Goal: Book appointment/travel/reservation

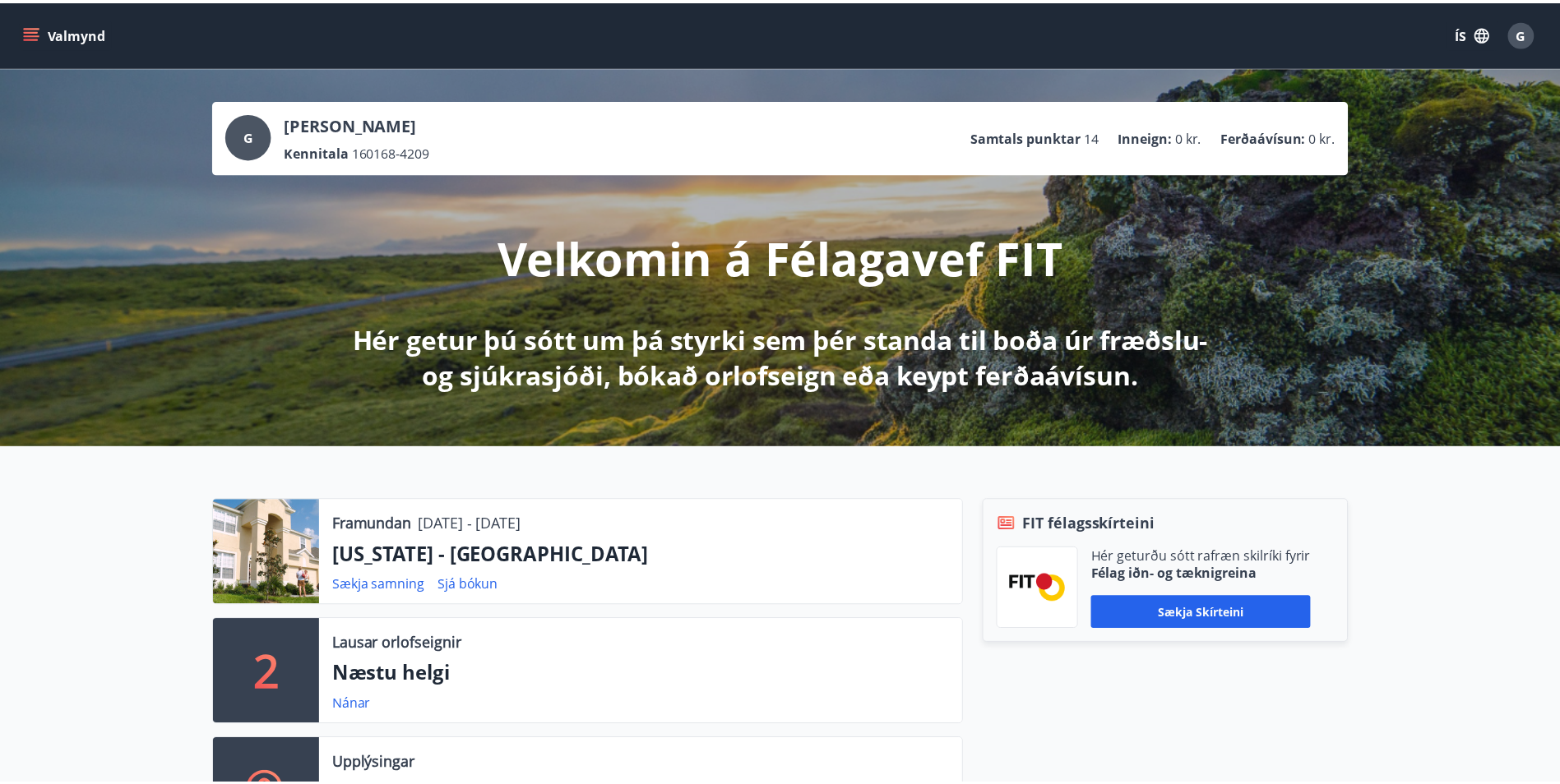
scroll to position [329, 0]
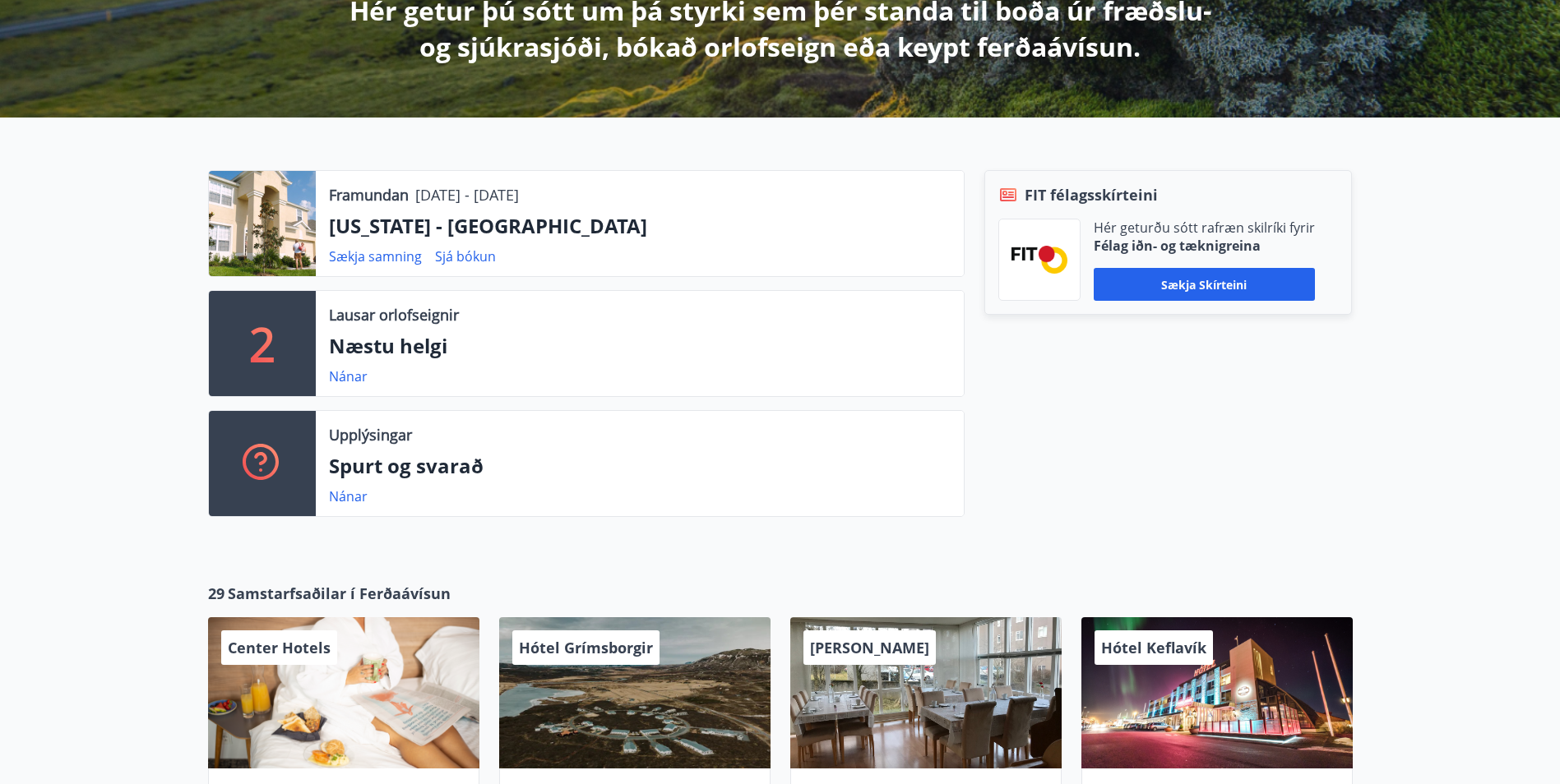
click at [354, 371] on link "Nánar" at bounding box center [348, 377] width 39 height 19
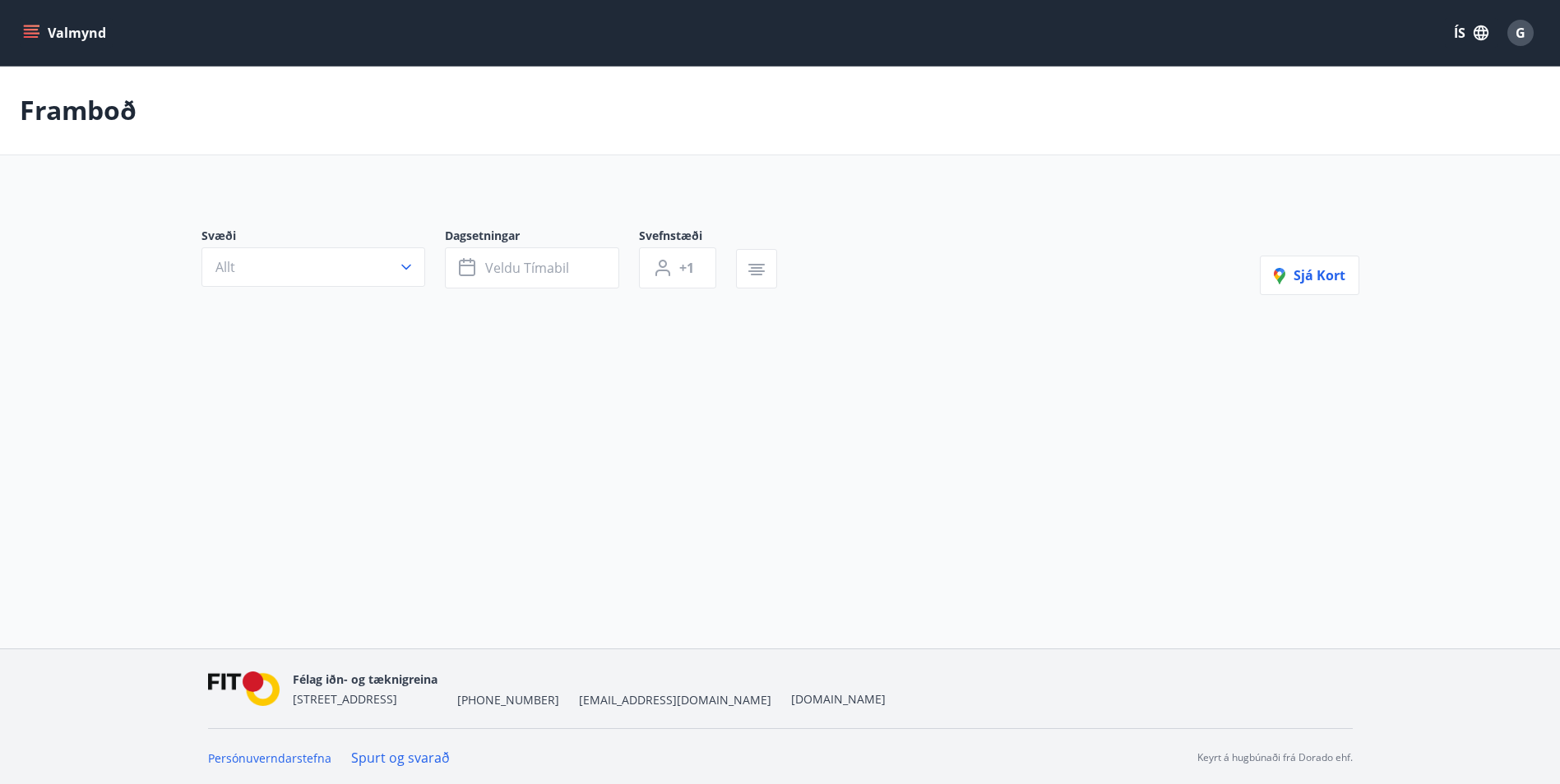
type input "*"
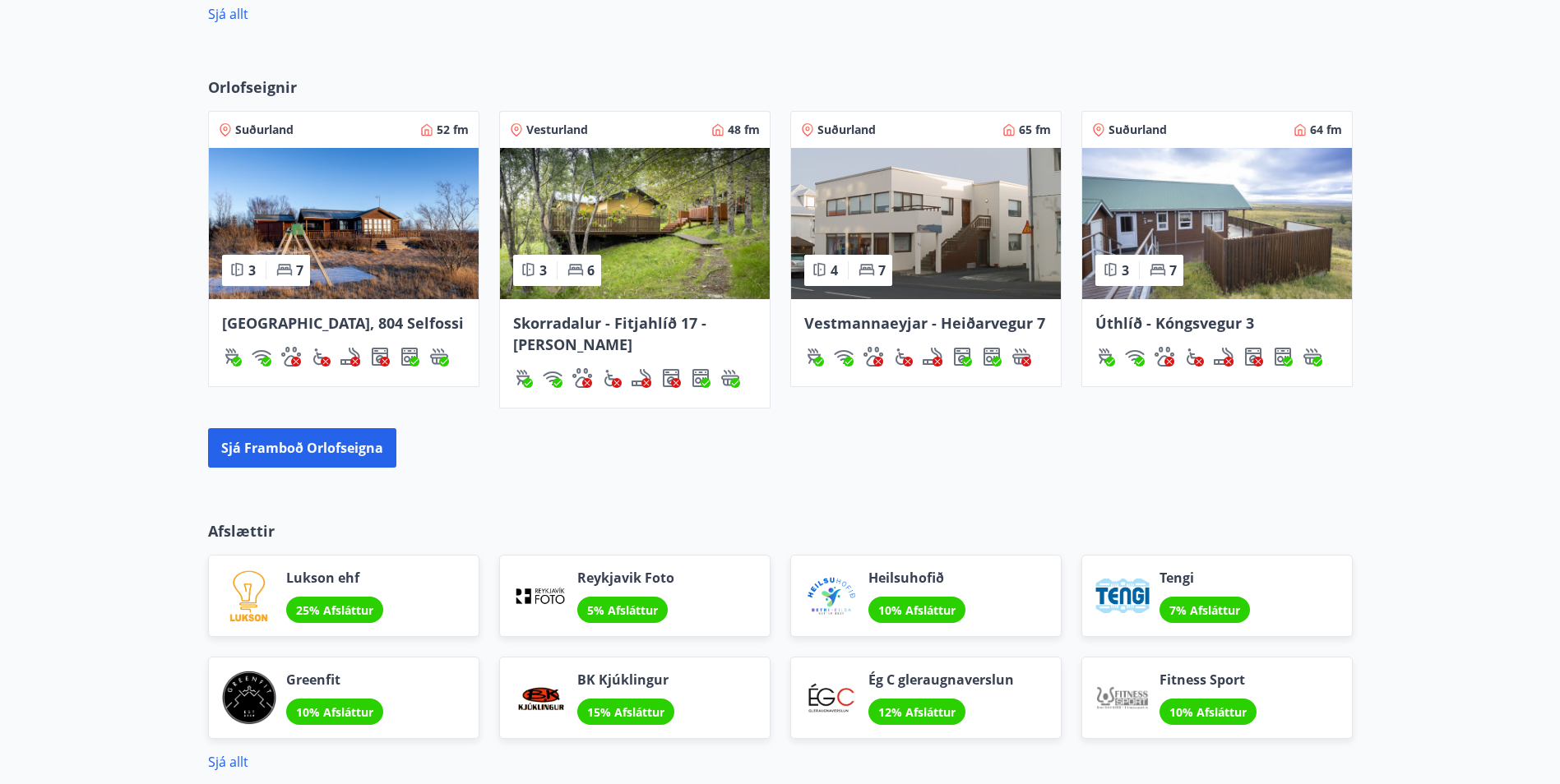
scroll to position [1099, 0]
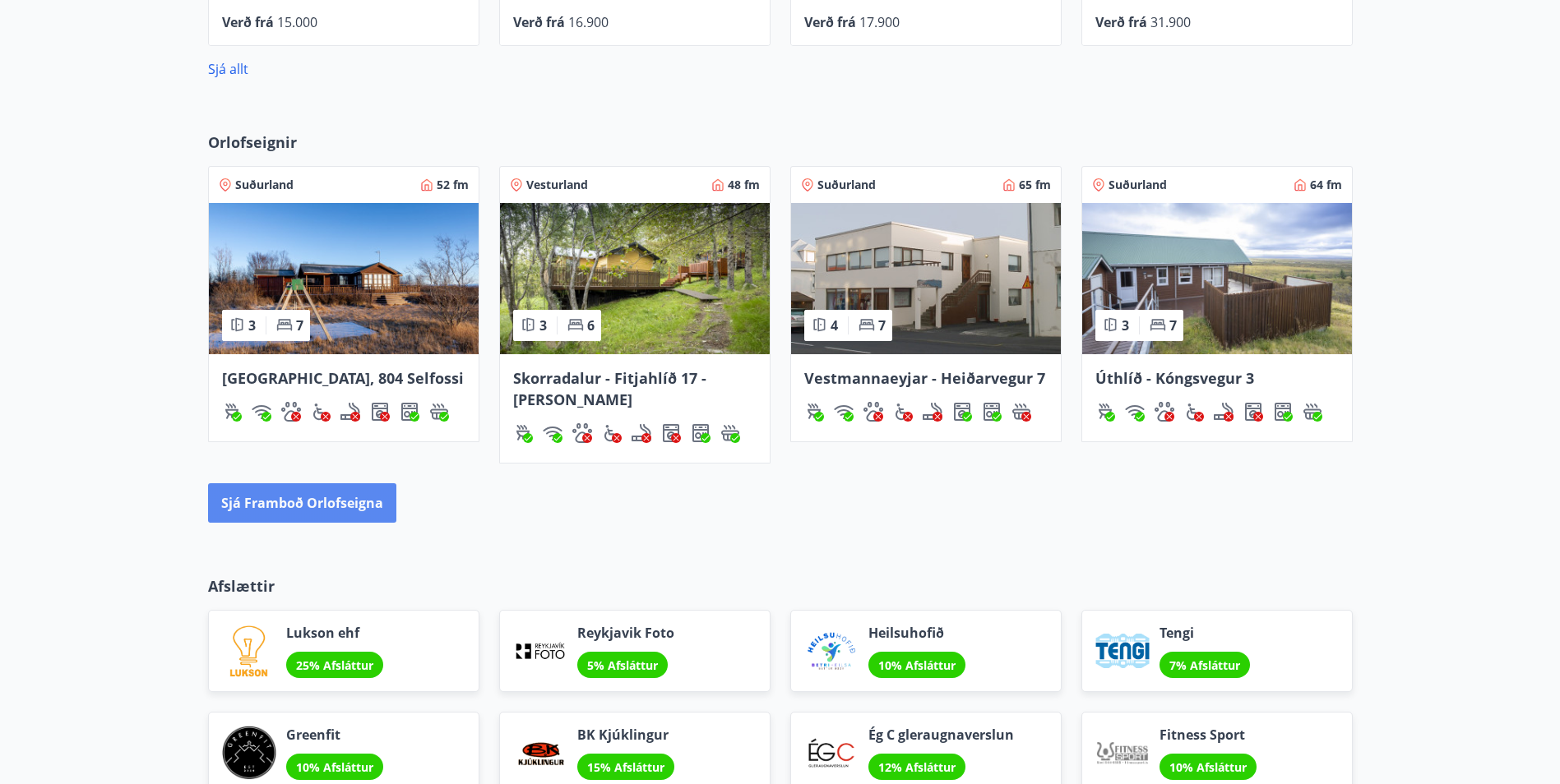
click at [308, 509] on button "Sjá framboð orlofseigna" at bounding box center [302, 503] width 188 height 40
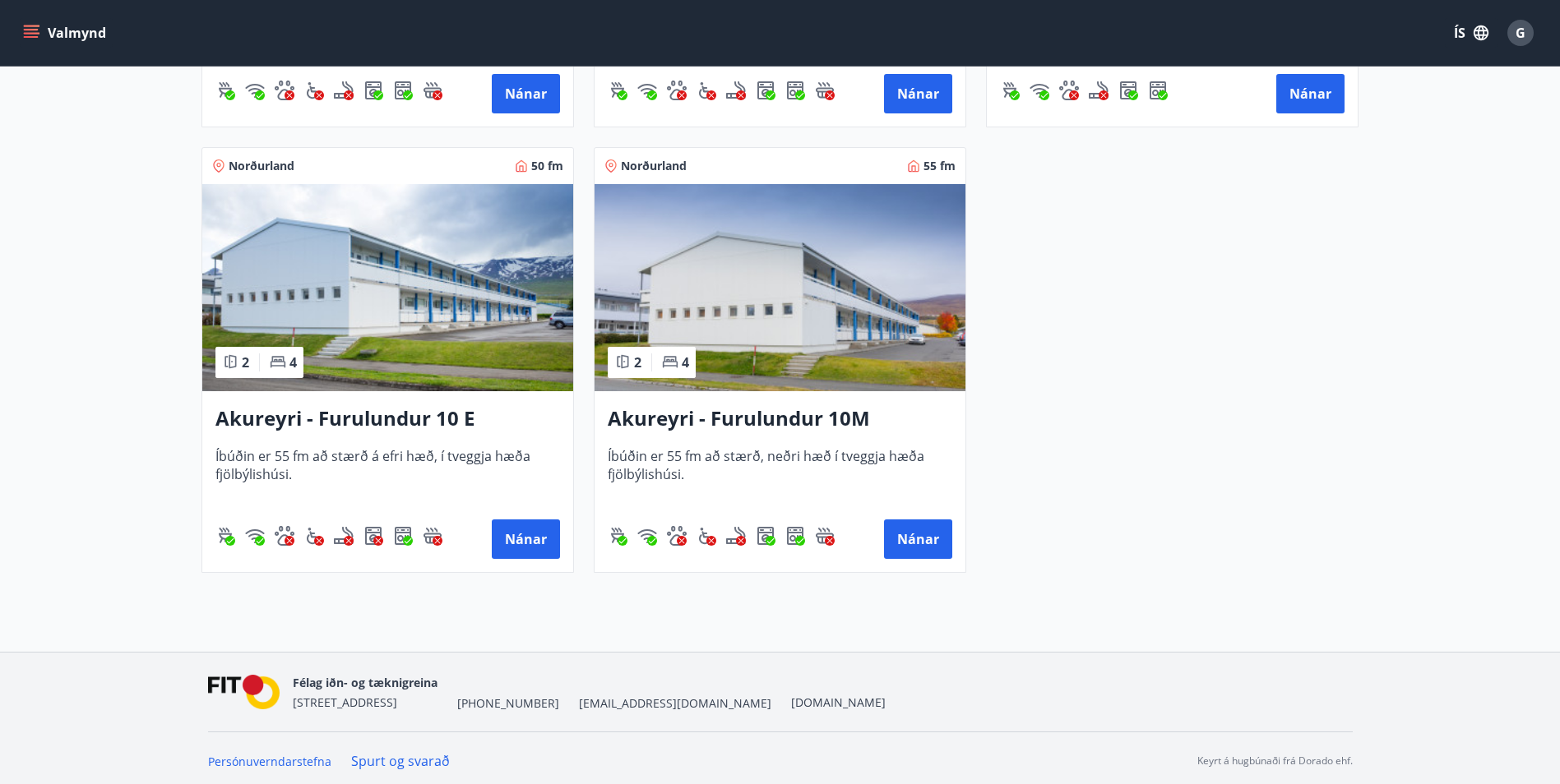
scroll to position [4692, 0]
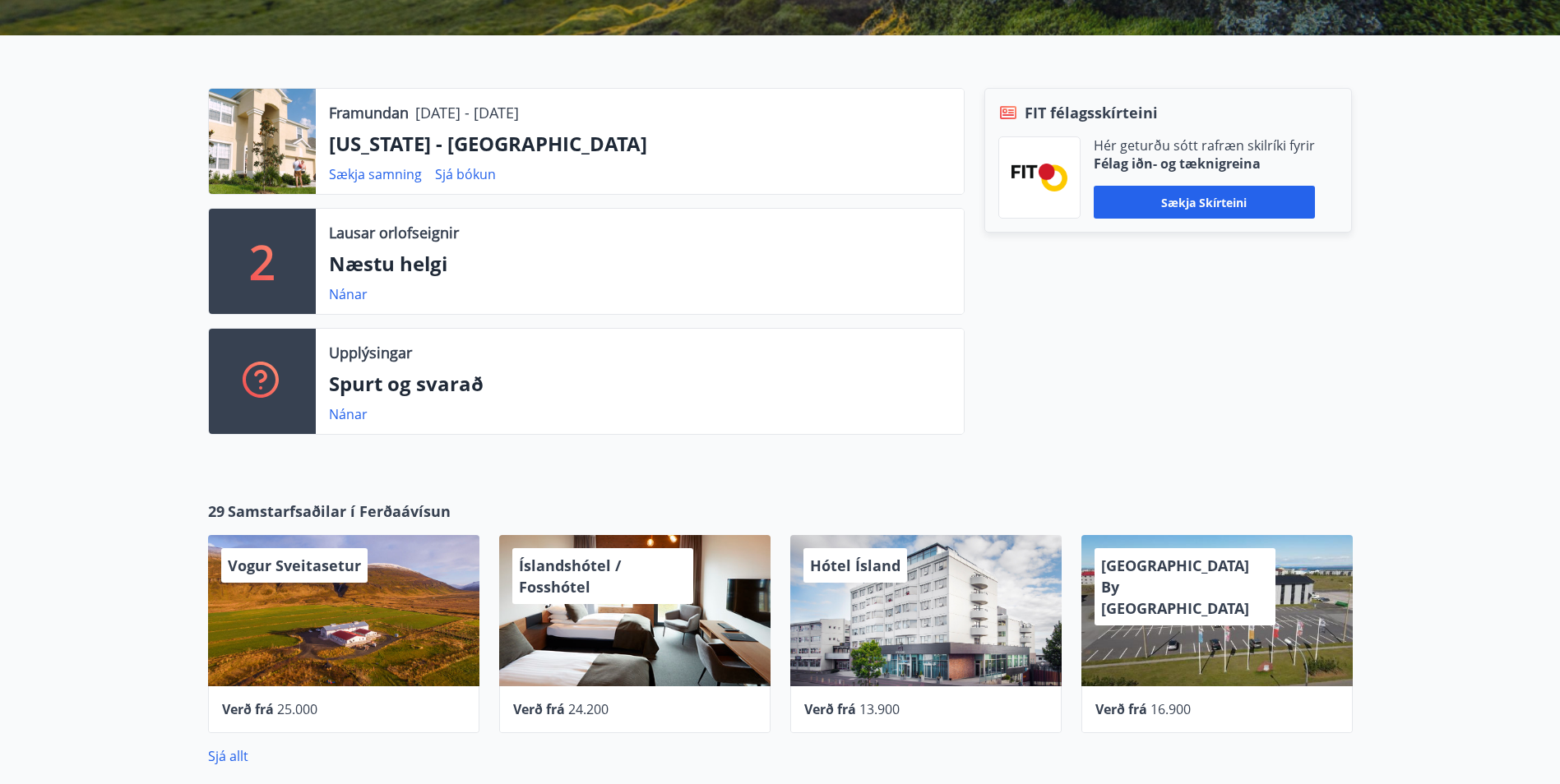
scroll to position [493, 0]
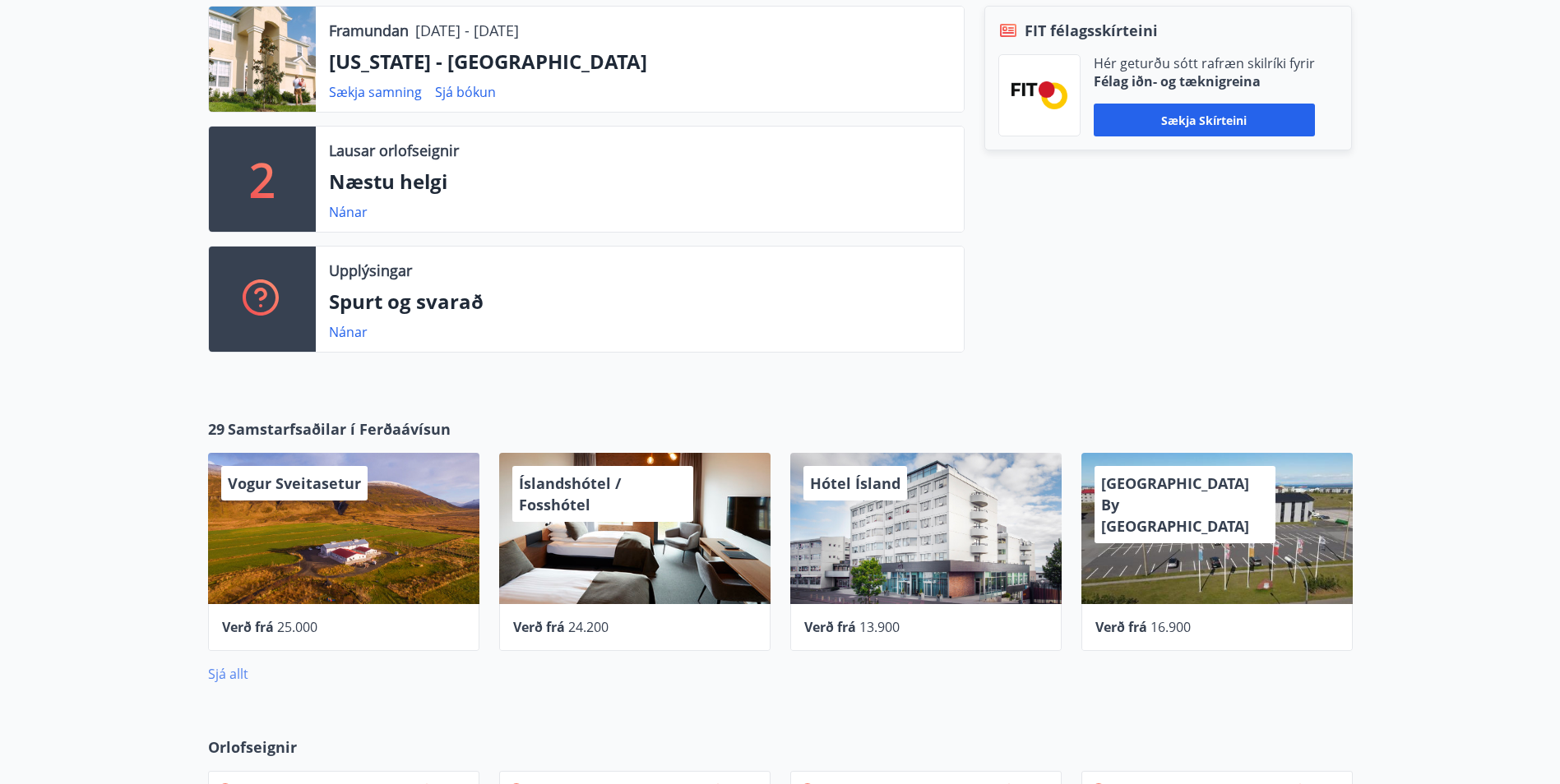
click at [224, 679] on link "Sjá allt" at bounding box center [229, 675] width 41 height 19
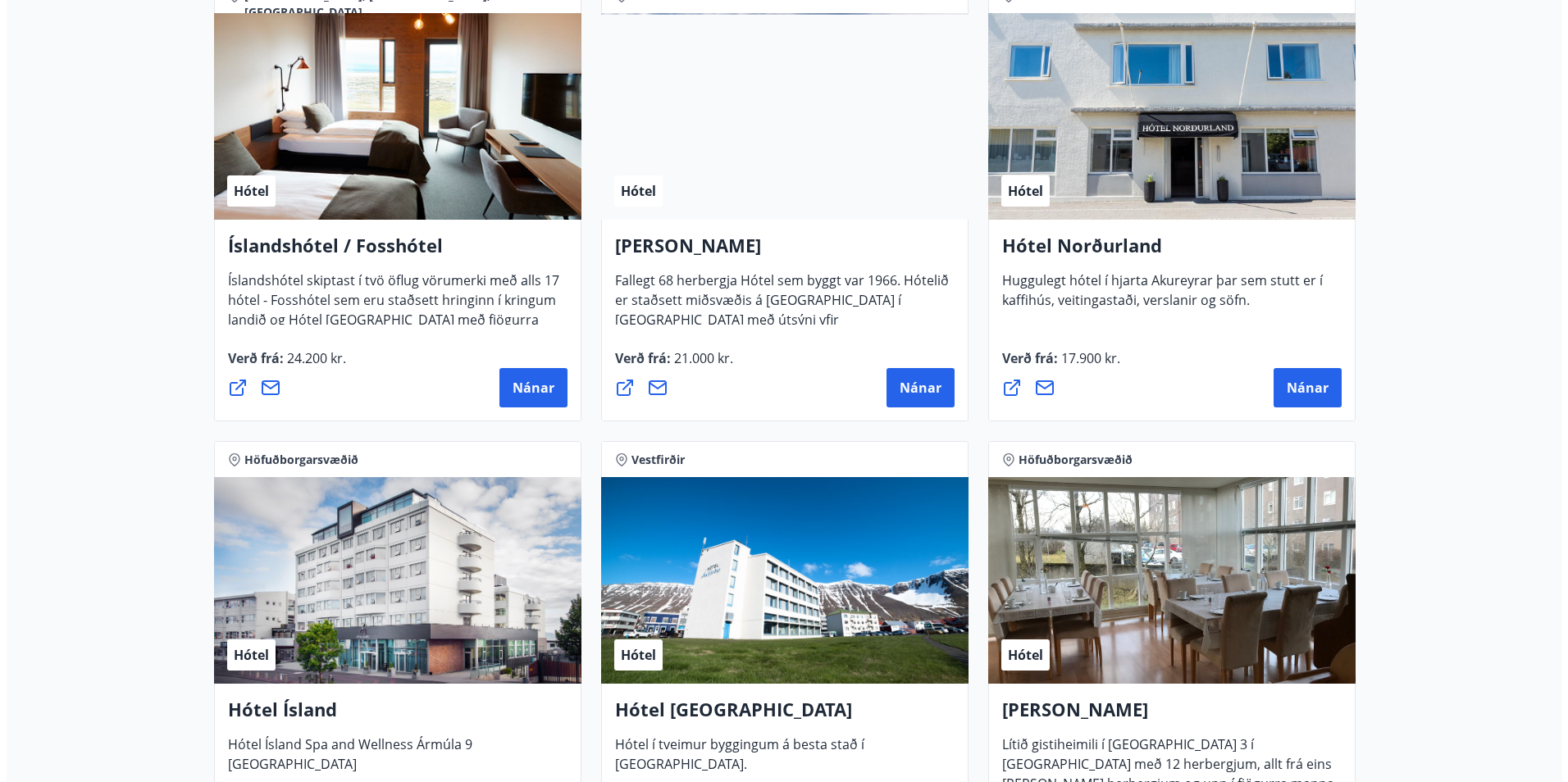
scroll to position [2132, 0]
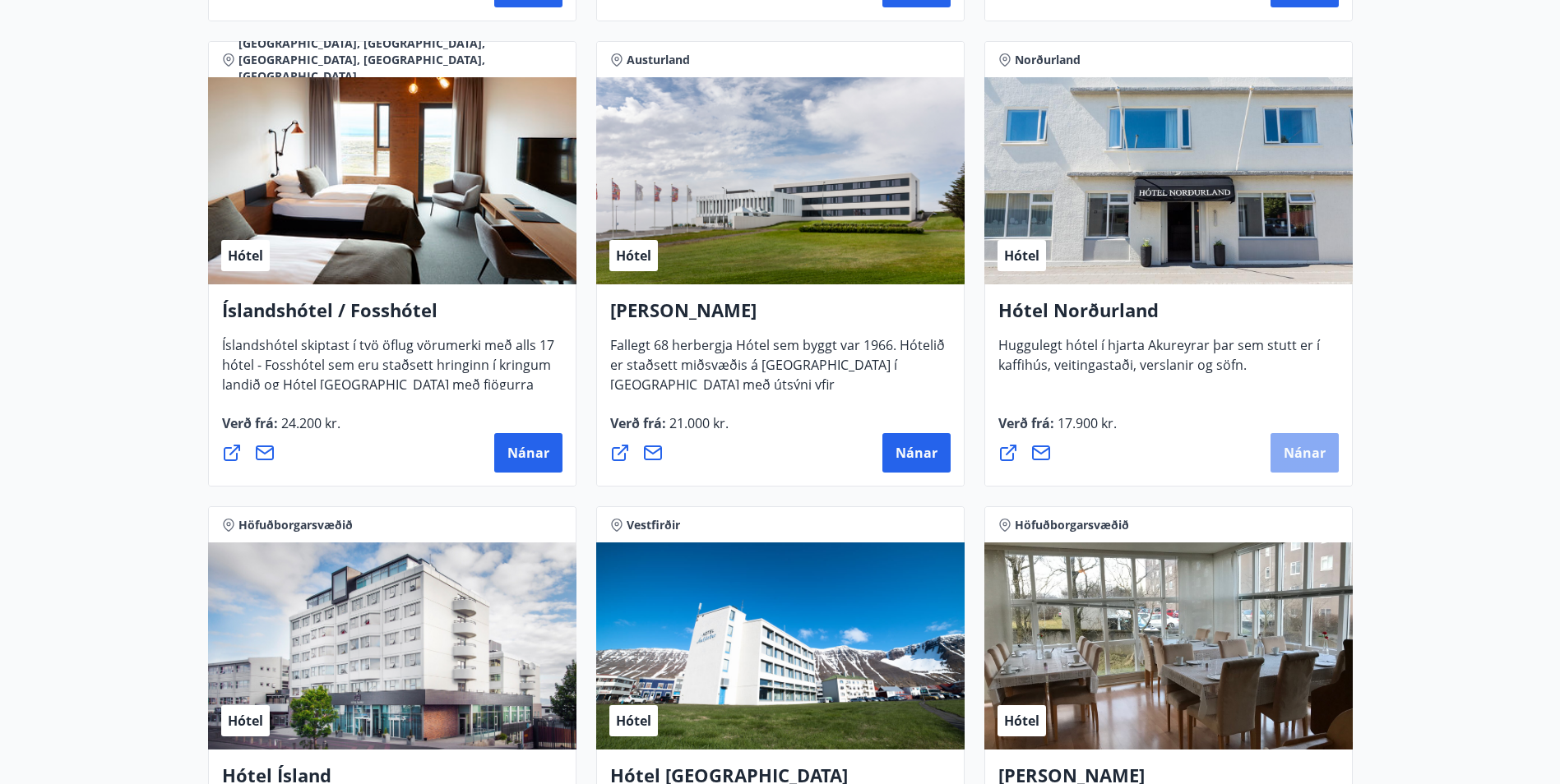
click at [1318, 446] on span "Nánar" at bounding box center [1304, 454] width 42 height 19
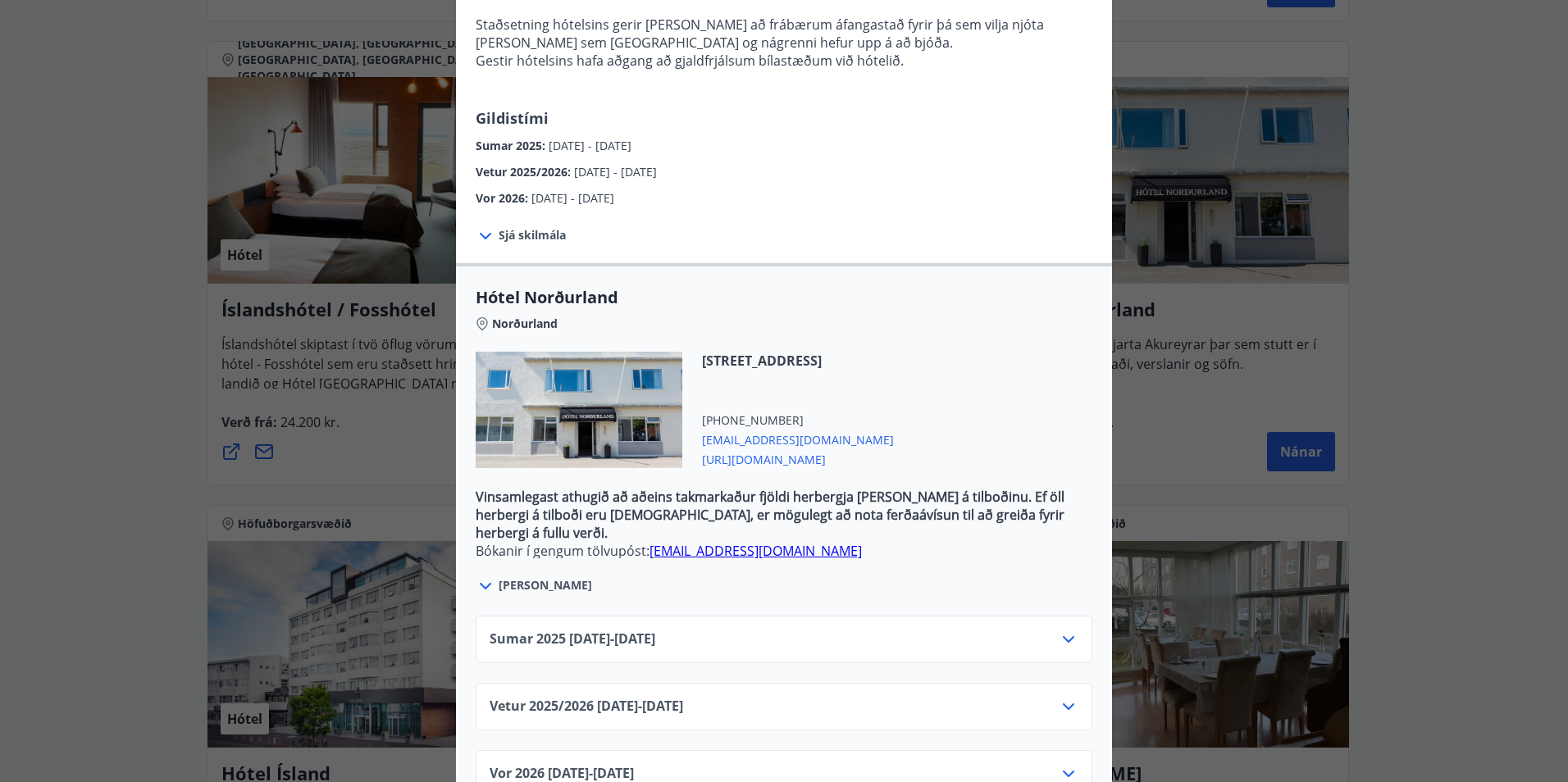
scroll to position [319, 0]
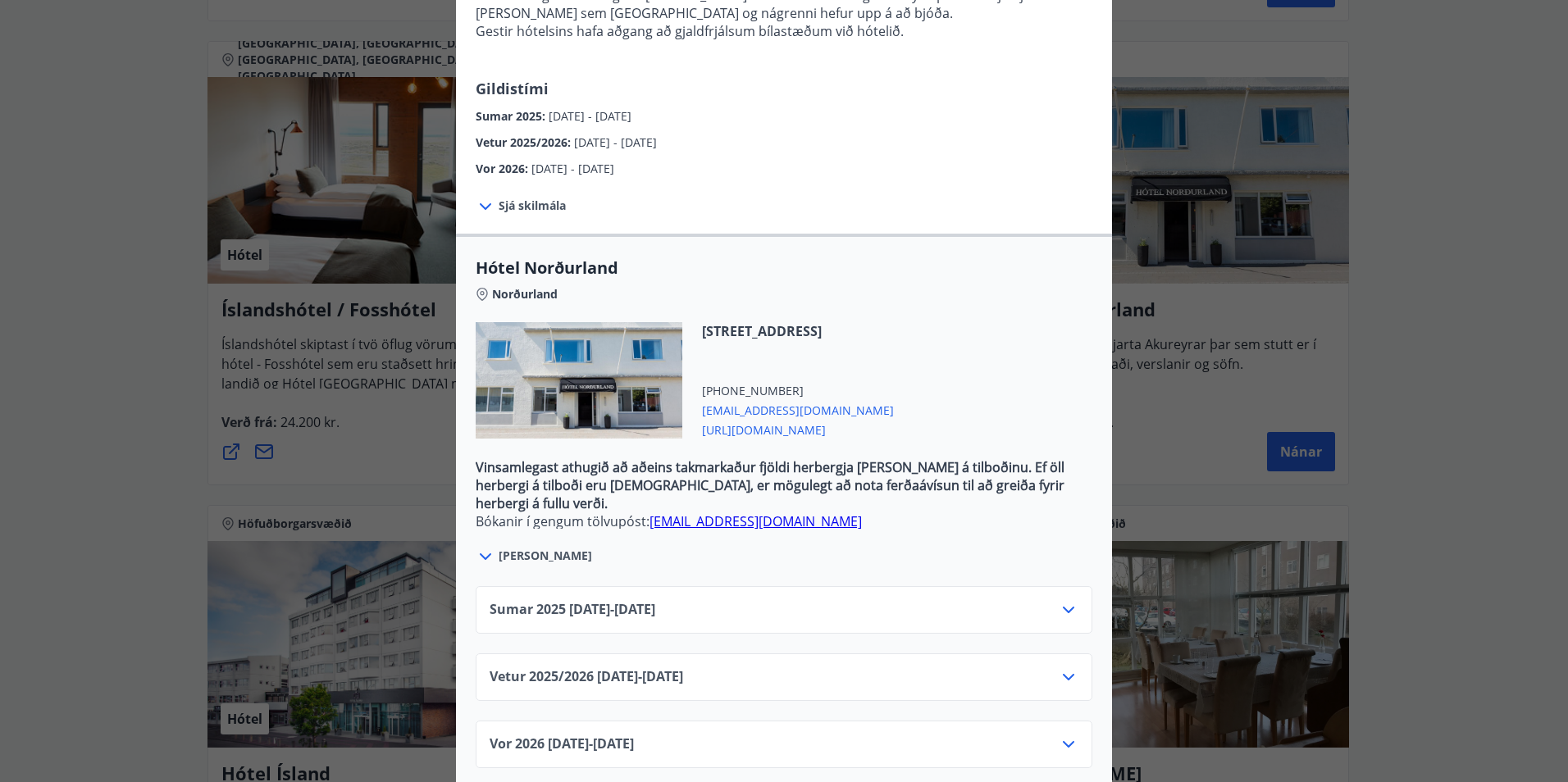
click at [1067, 668] on icon at bounding box center [1068, 677] width 19 height 19
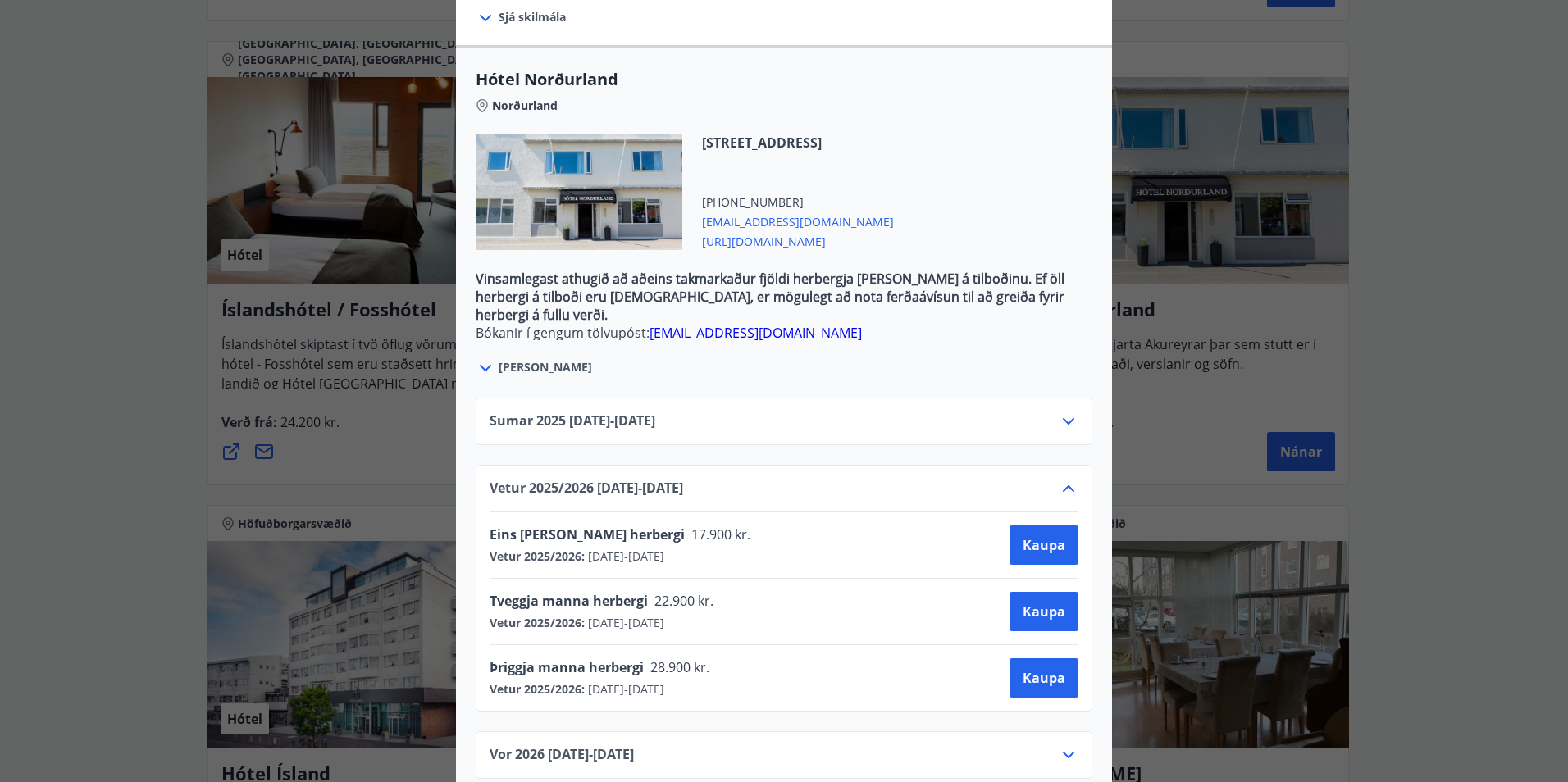
scroll to position [518, 0]
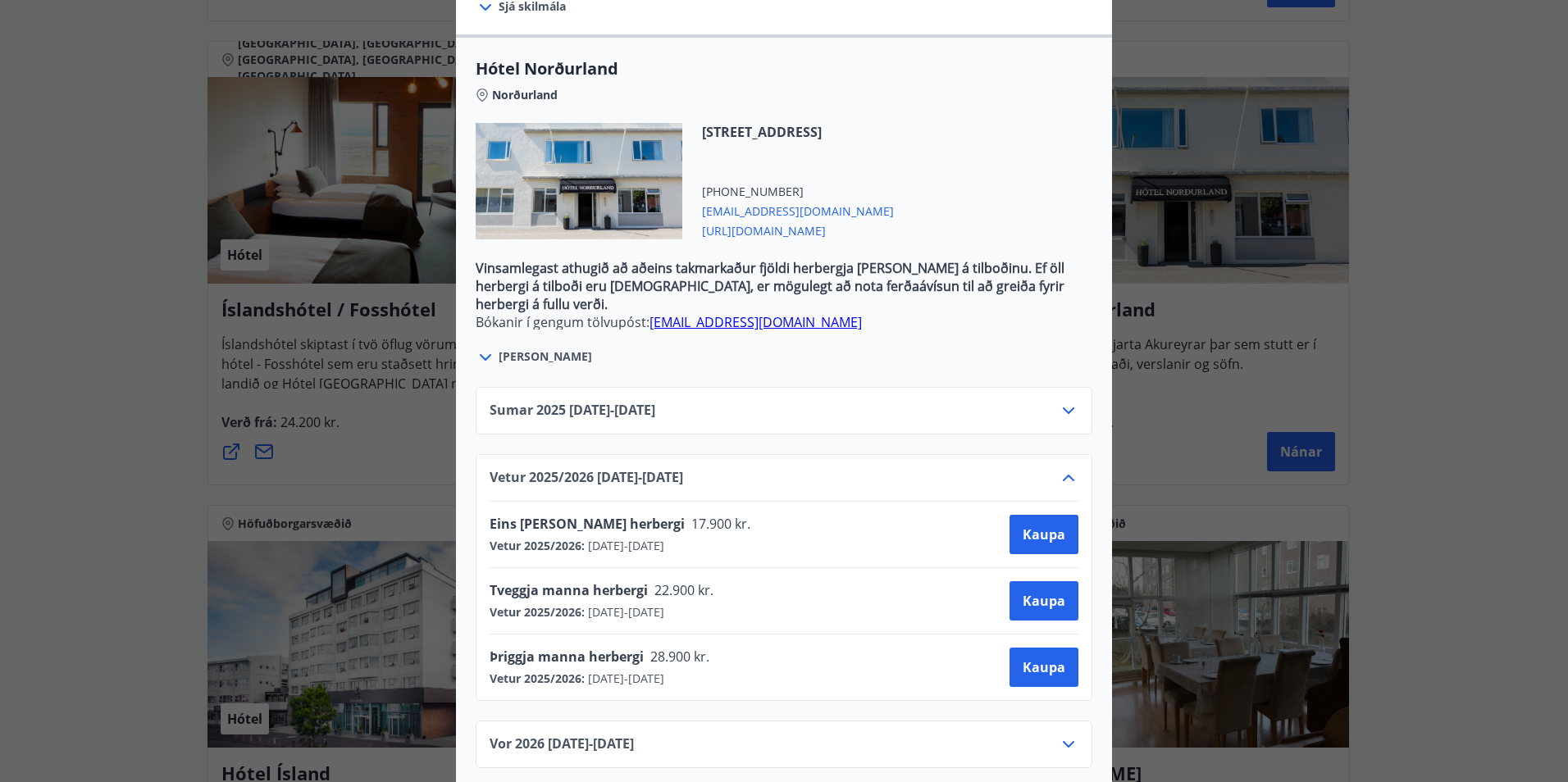
click at [1411, 355] on div "Hótel Norðurland Bókanir í gengum tölvupóst: booking@hotel-nordurland.is Taka s…" at bounding box center [784, 391] width 1568 height 782
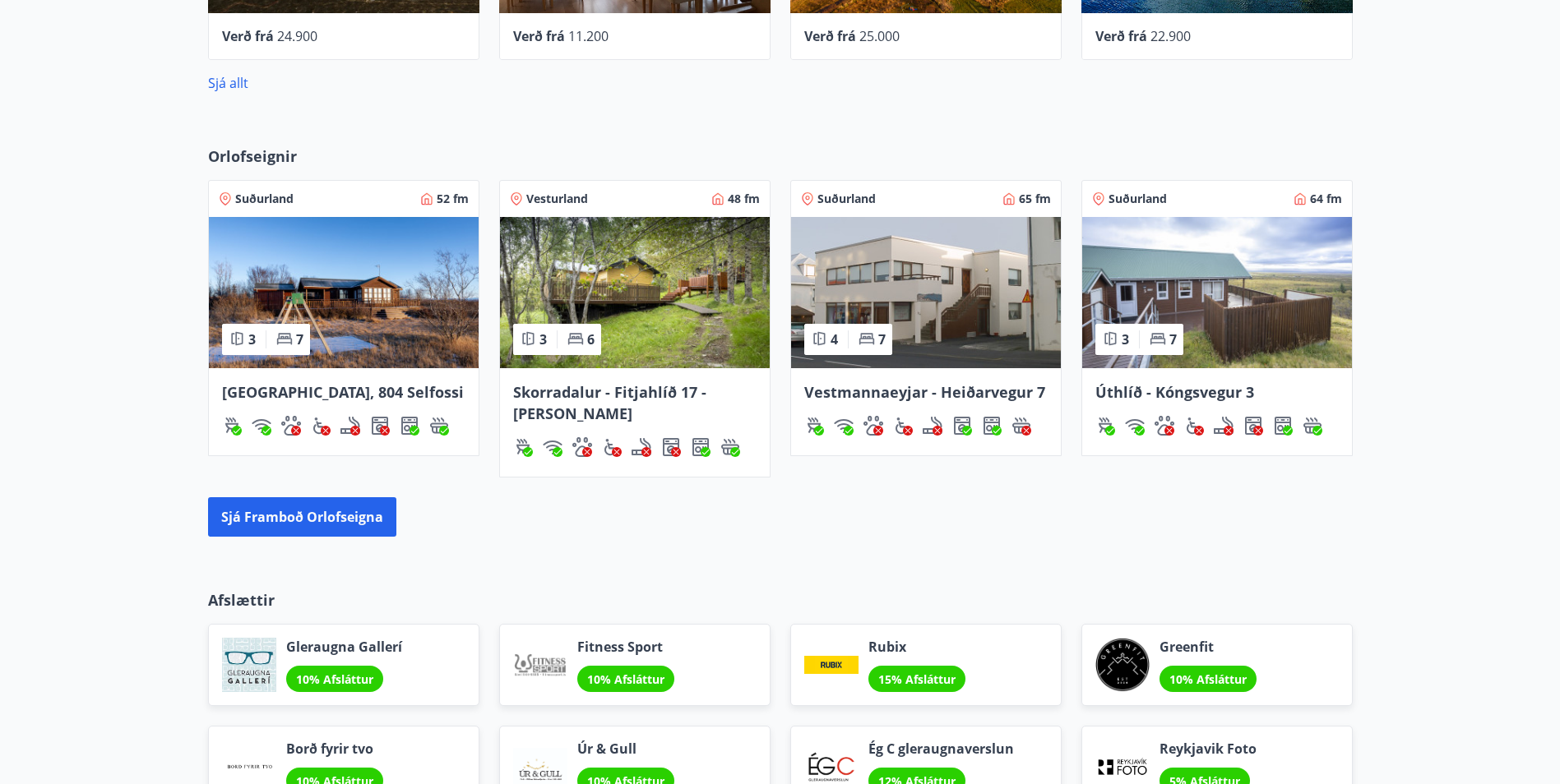
scroll to position [1180, 0]
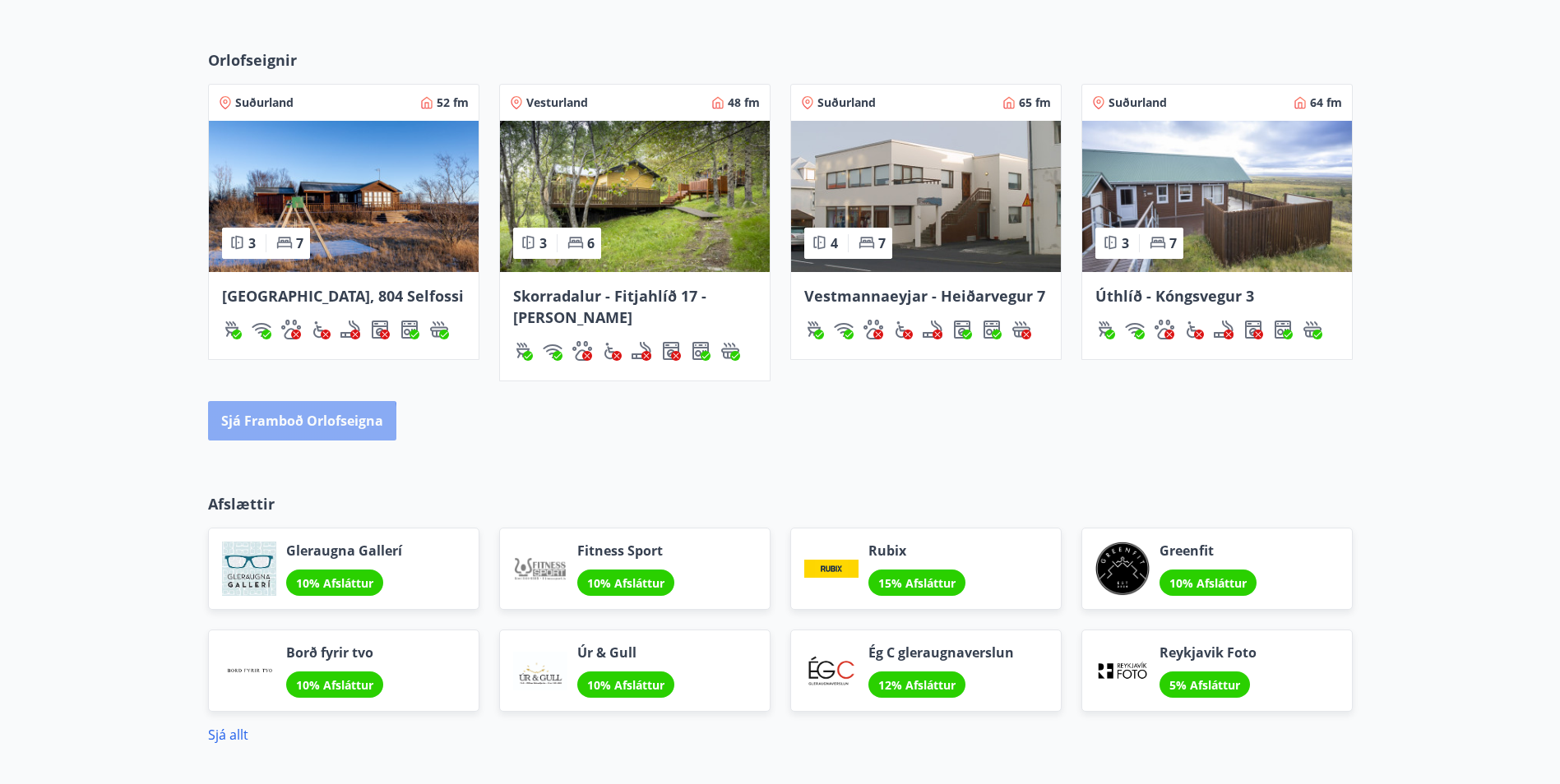
click at [276, 427] on button "Sjá framboð orlofseigna" at bounding box center [302, 420] width 188 height 40
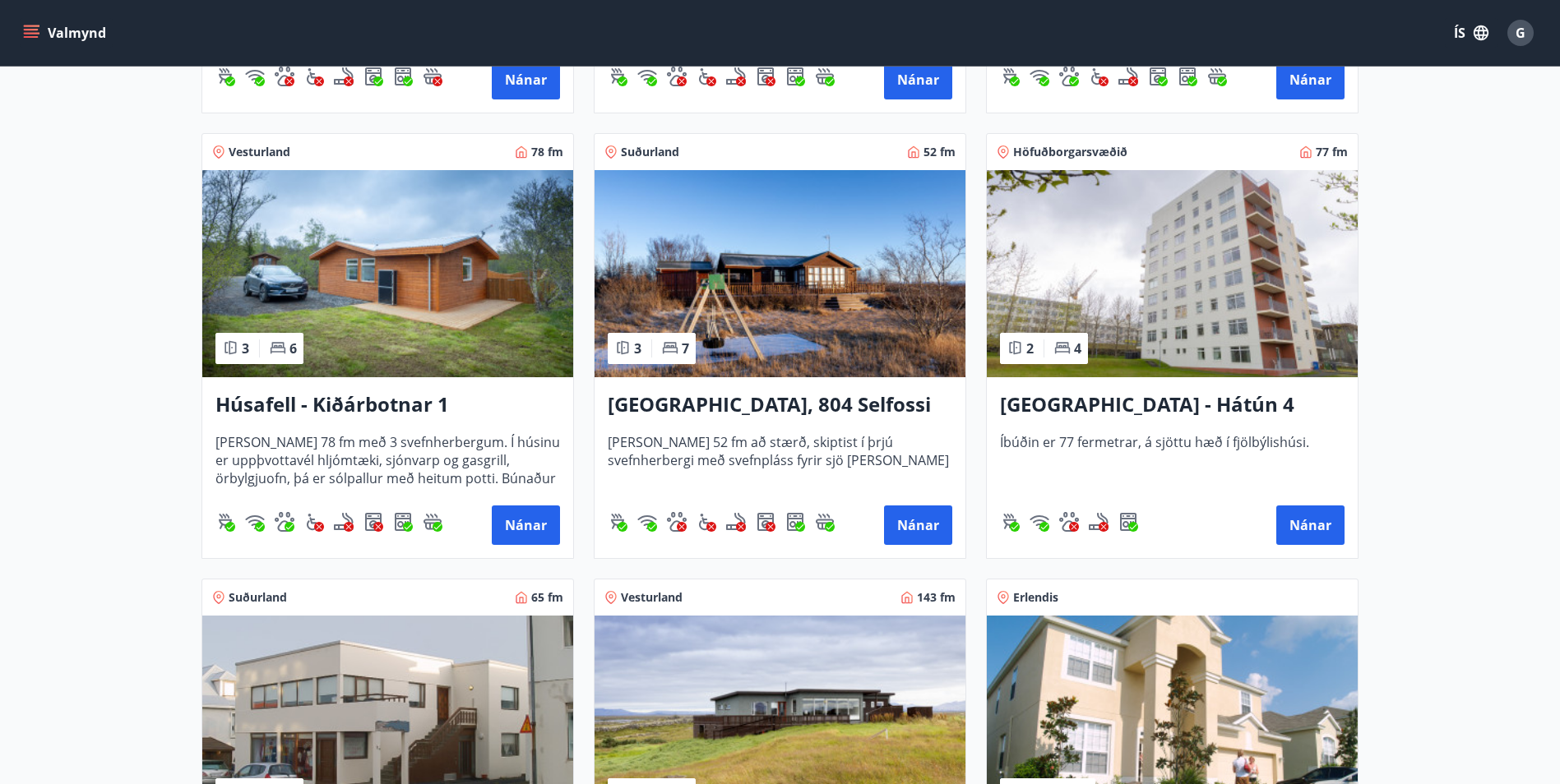
scroll to position [822, 0]
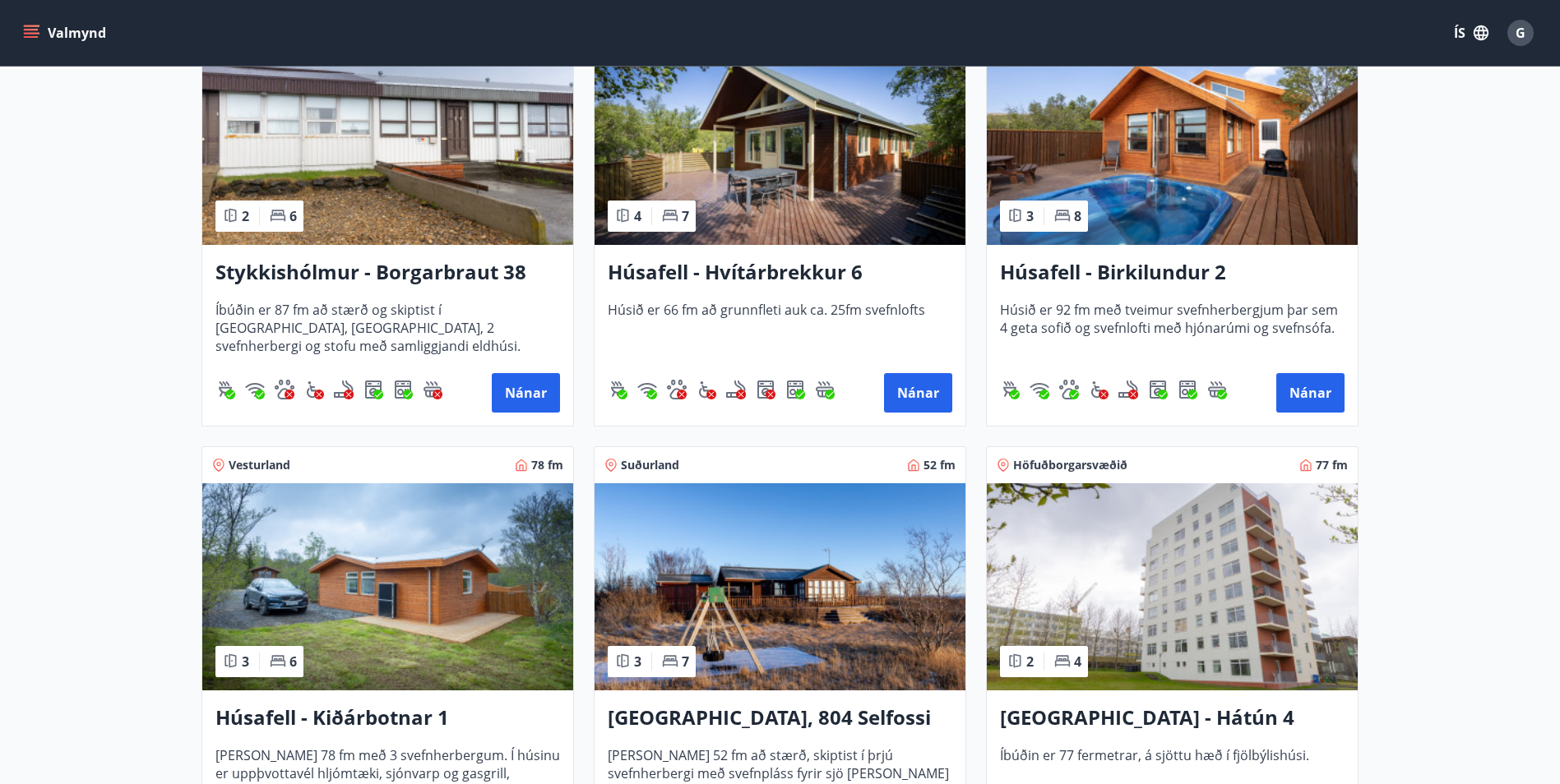
click at [26, 36] on icon "menu" at bounding box center [31, 37] width 15 height 2
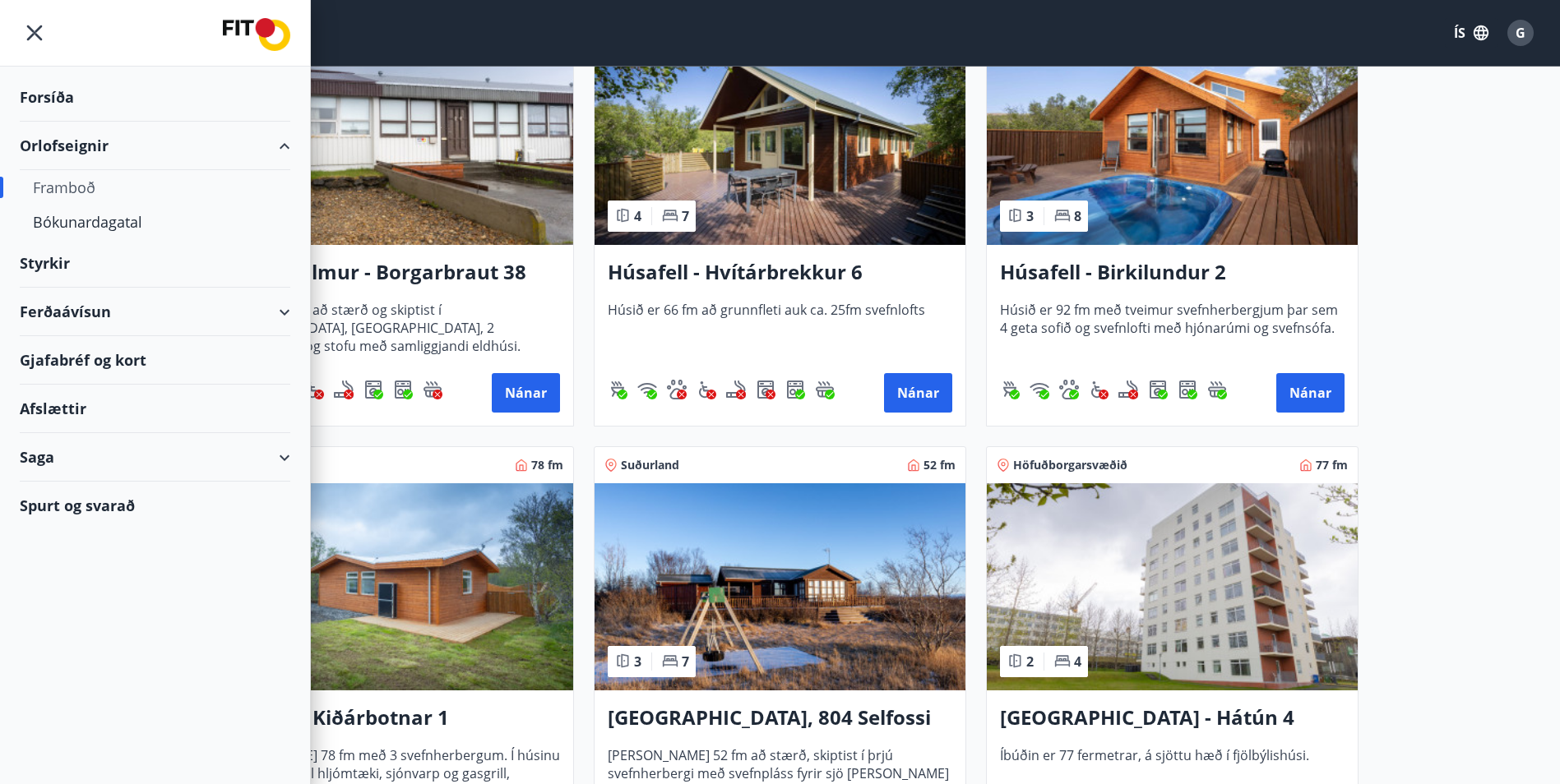
click at [291, 311] on icon at bounding box center [284, 312] width 19 height 19
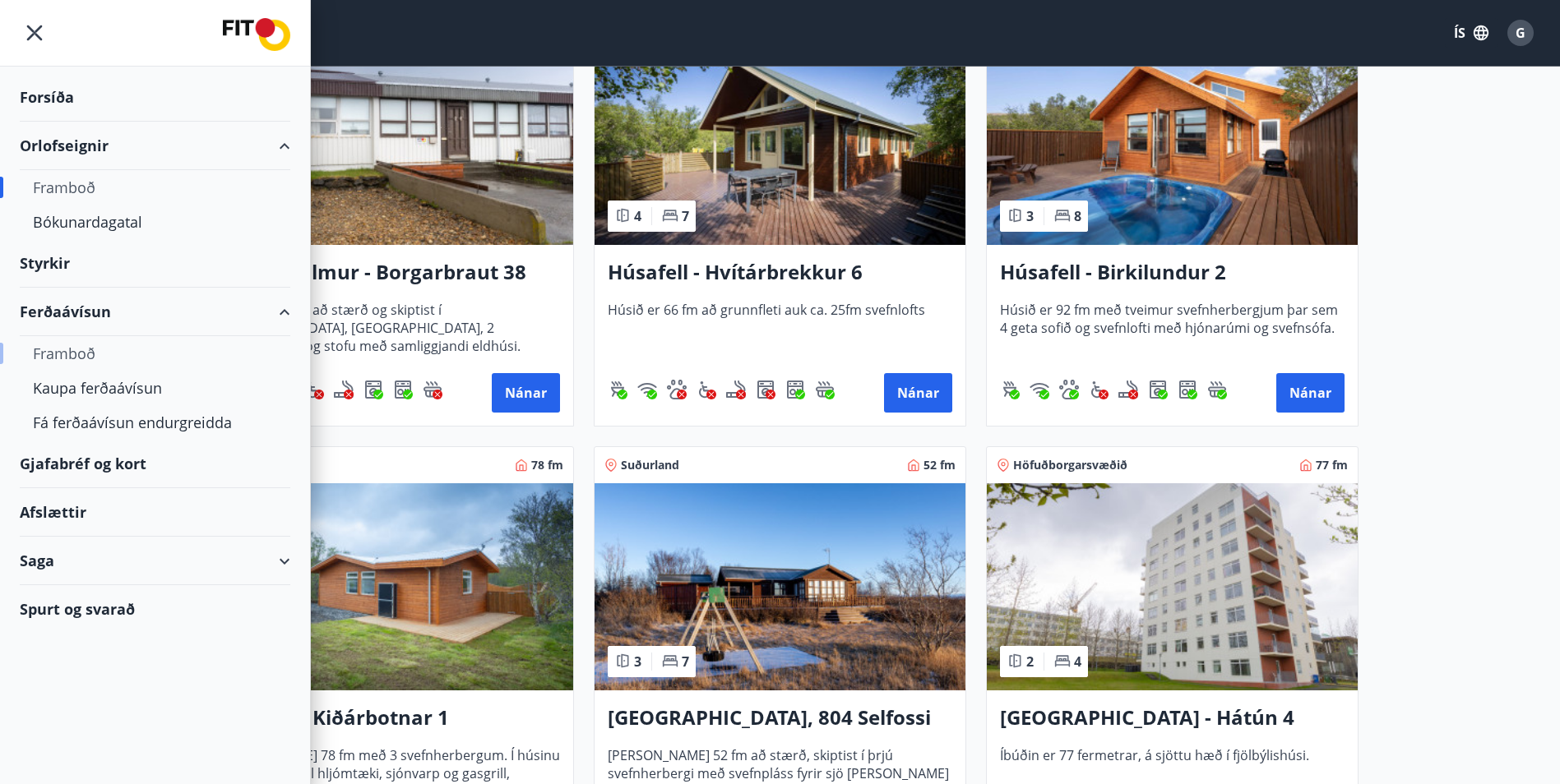
click at [56, 356] on div "Framboð" at bounding box center [156, 353] width 244 height 34
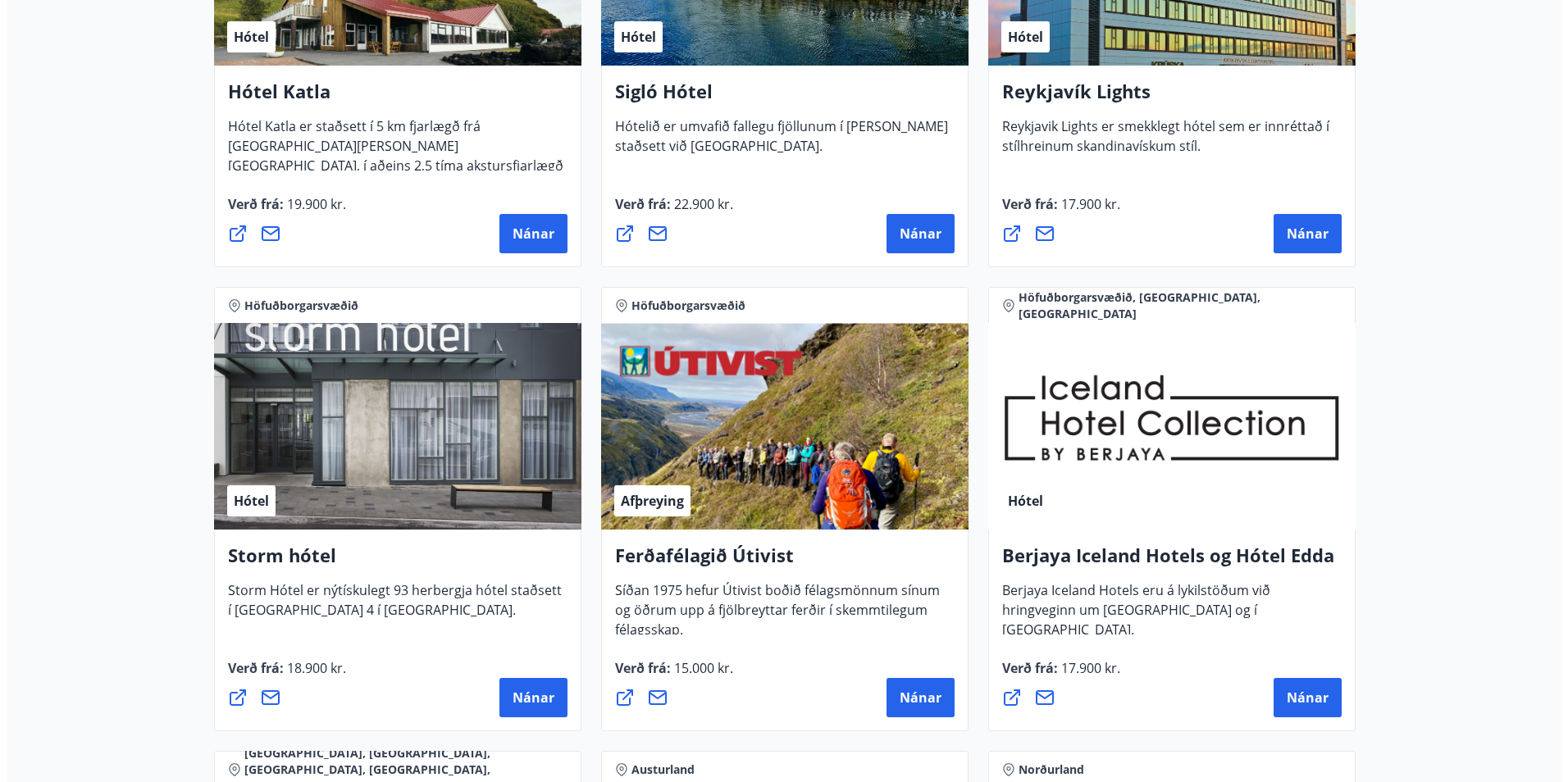
scroll to position [1476, 0]
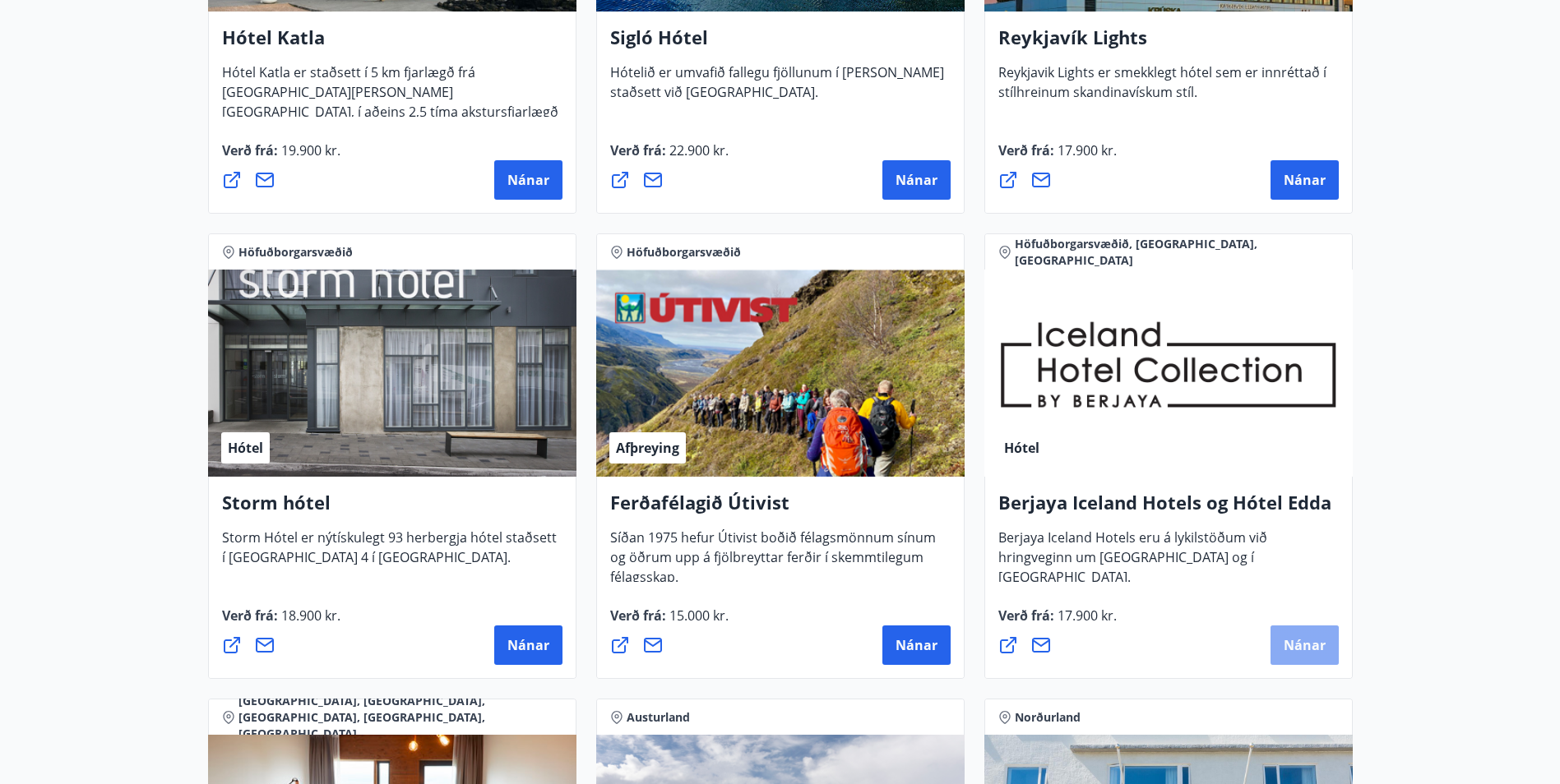
click at [1305, 654] on button "Nánar" at bounding box center [1304, 645] width 69 height 40
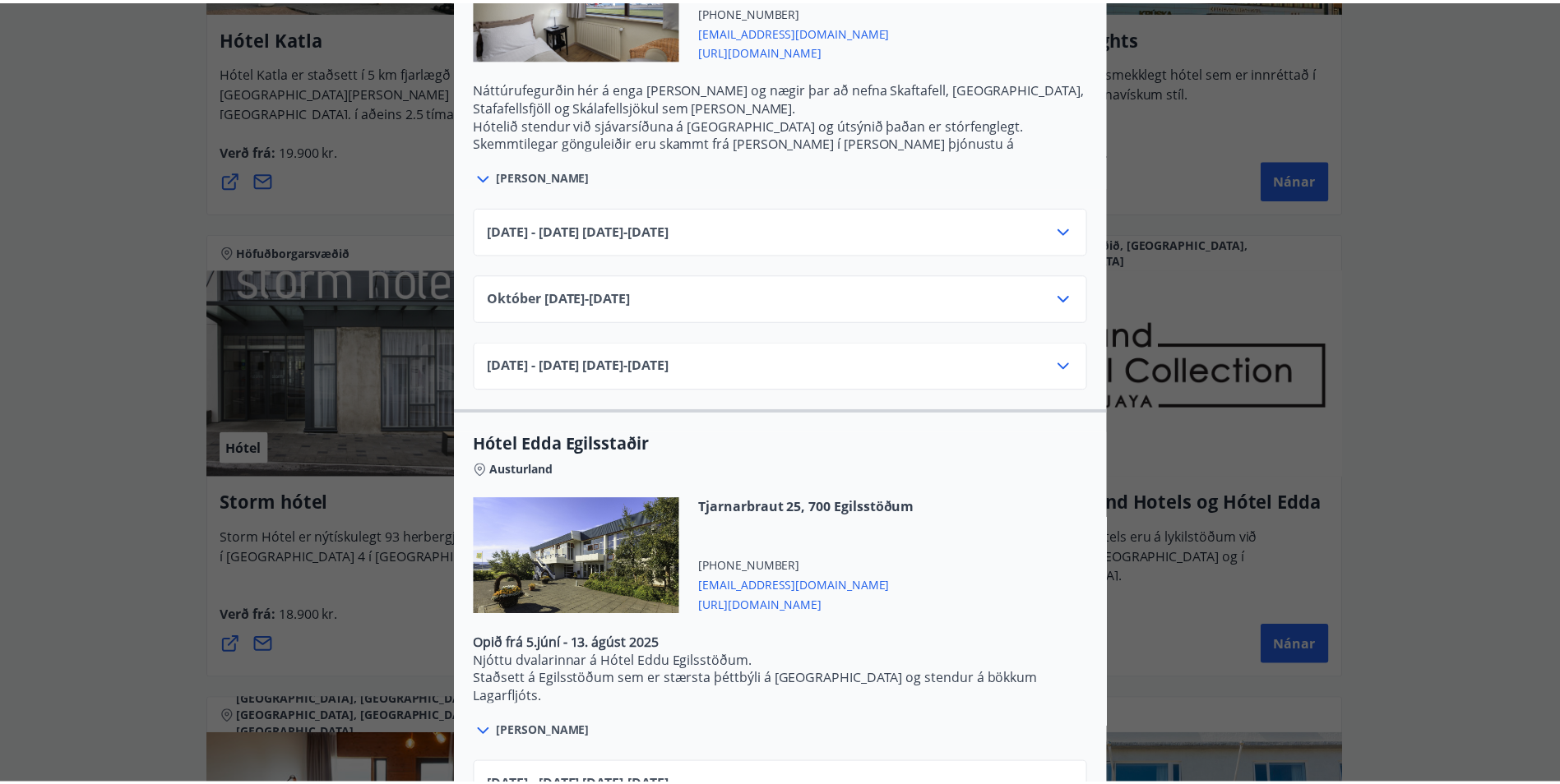
scroll to position [0, 0]
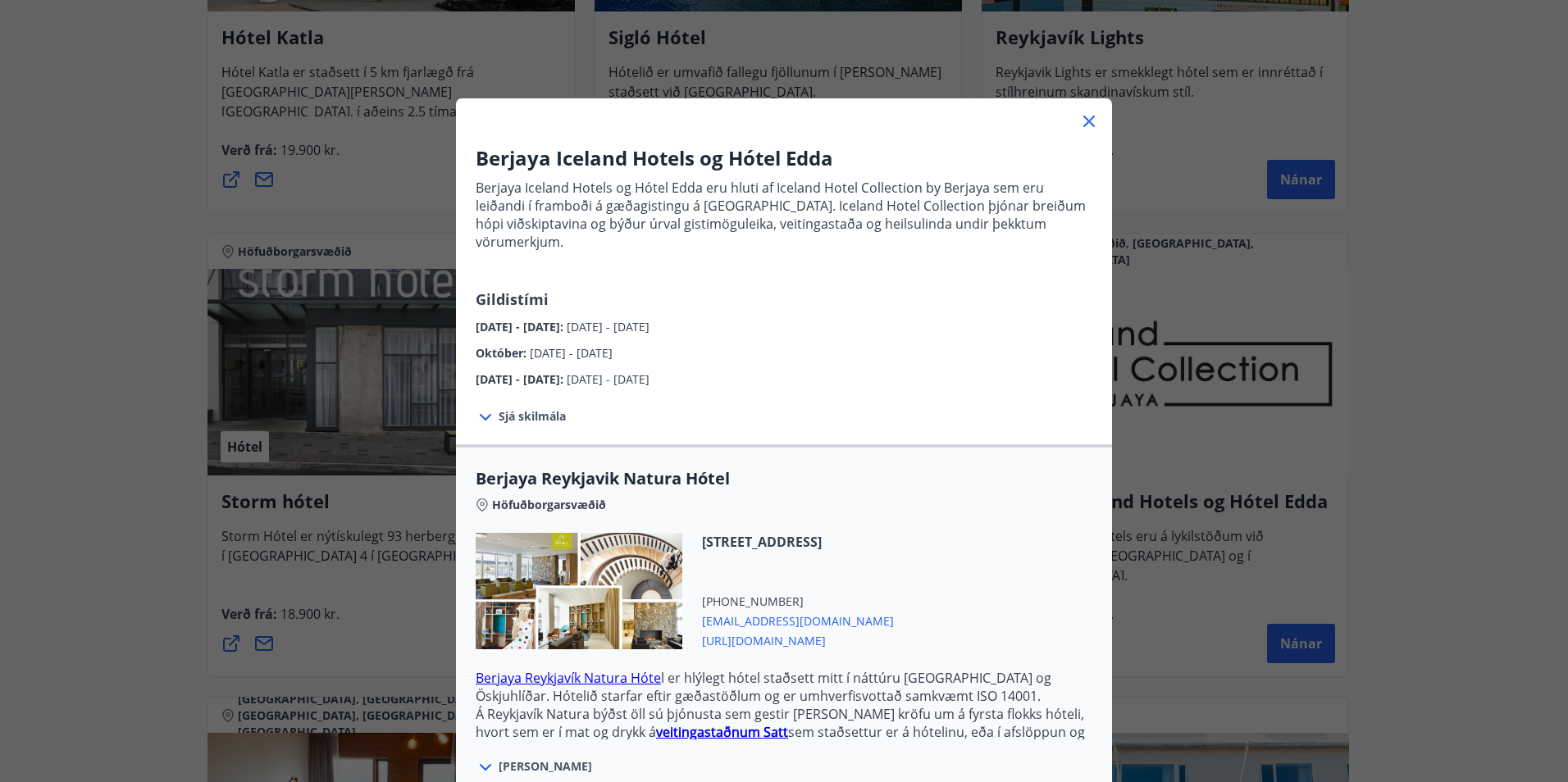
click at [1468, 80] on div "Berjaya Iceland Hotels og Hótel Edda Berjaya Iceland Hotels og Hótel Edda eru h…" at bounding box center [784, 391] width 1568 height 782
click at [1084, 128] on icon at bounding box center [1089, 121] width 19 height 19
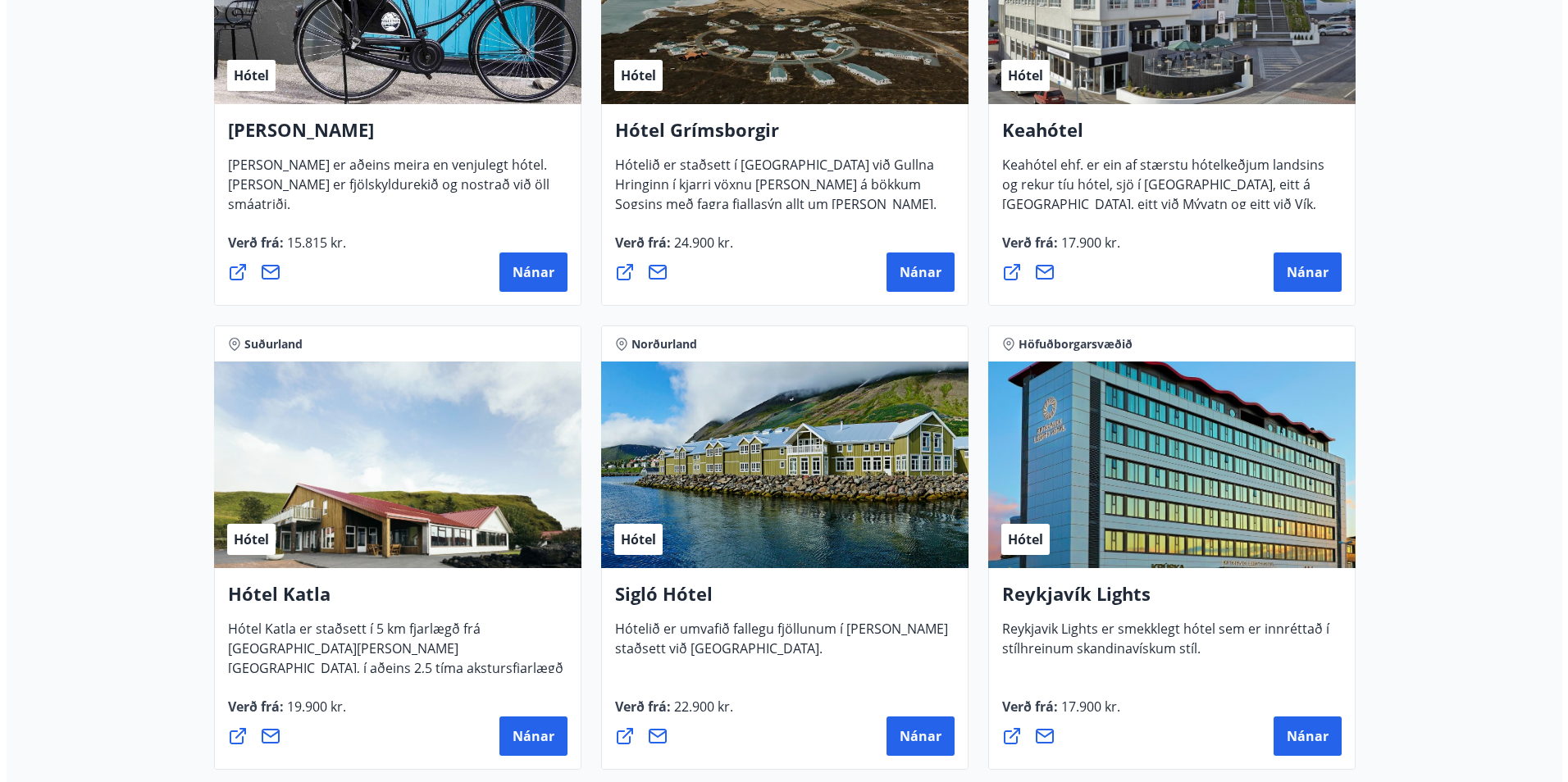
scroll to position [738, 0]
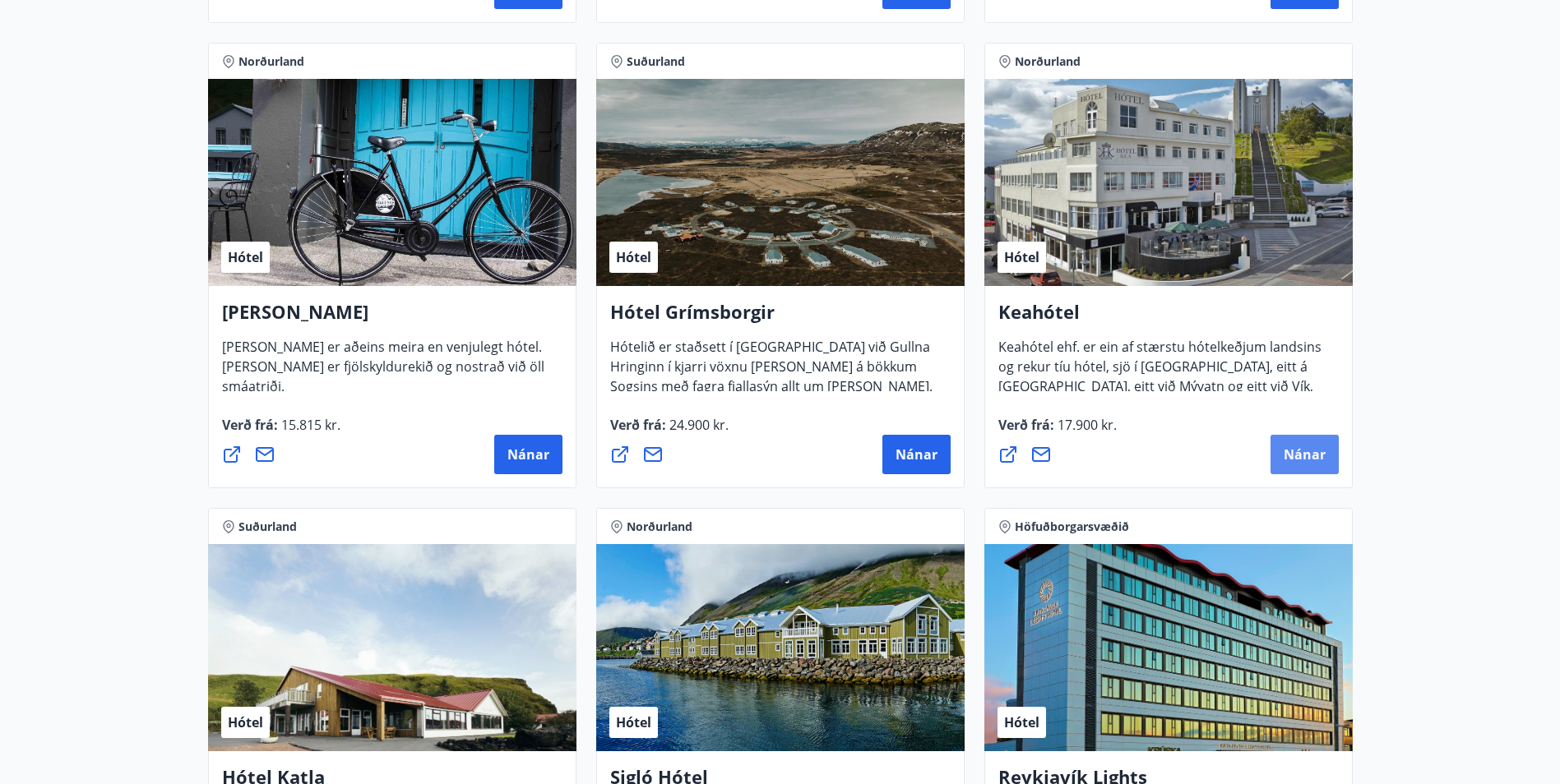
click at [1301, 468] on button "Nánar" at bounding box center [1304, 454] width 69 height 40
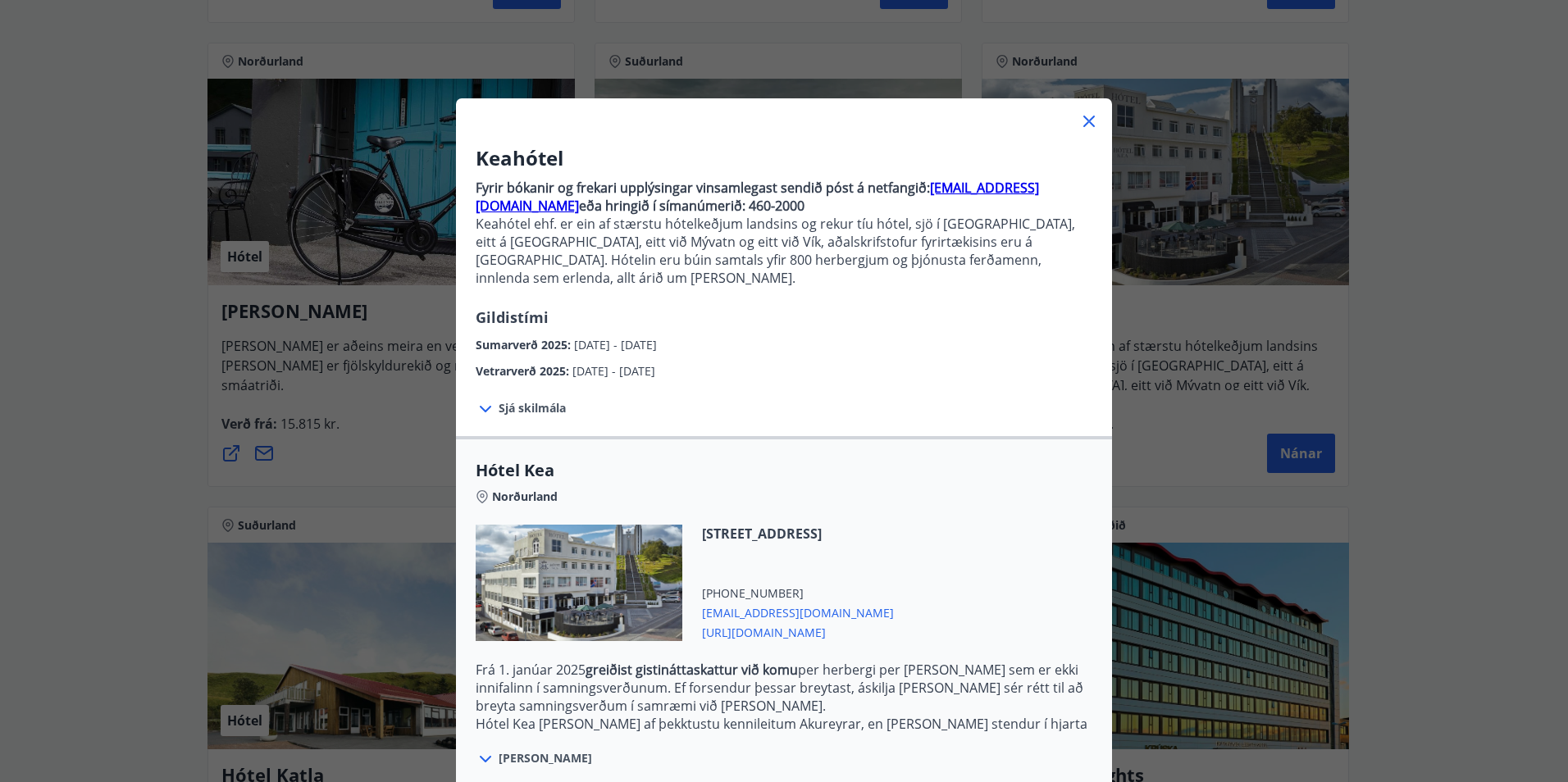
click at [484, 406] on icon at bounding box center [486, 409] width 11 height 6
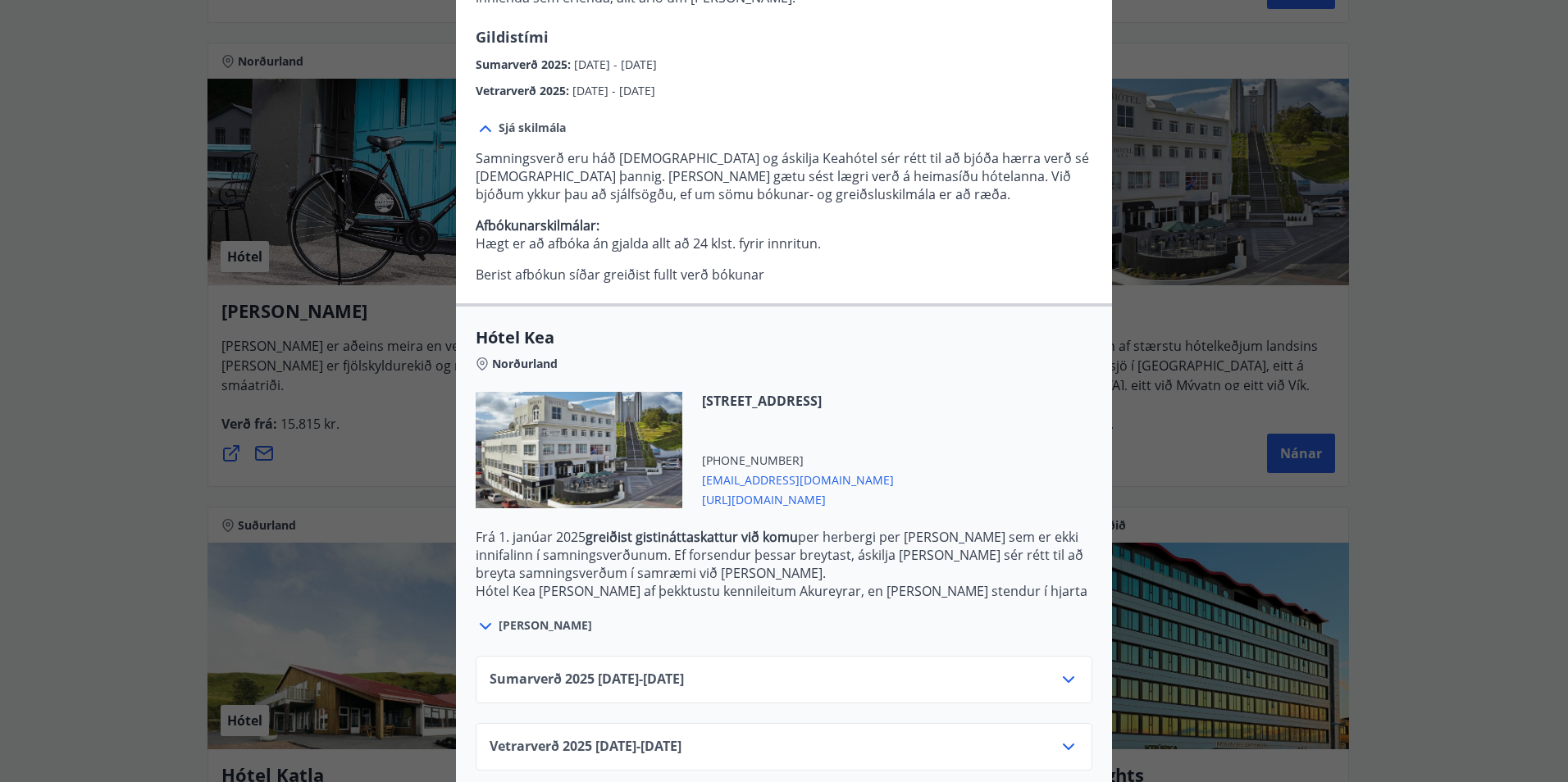
scroll to position [283, 0]
click at [1065, 741] on icon at bounding box center [1068, 744] width 11 height 6
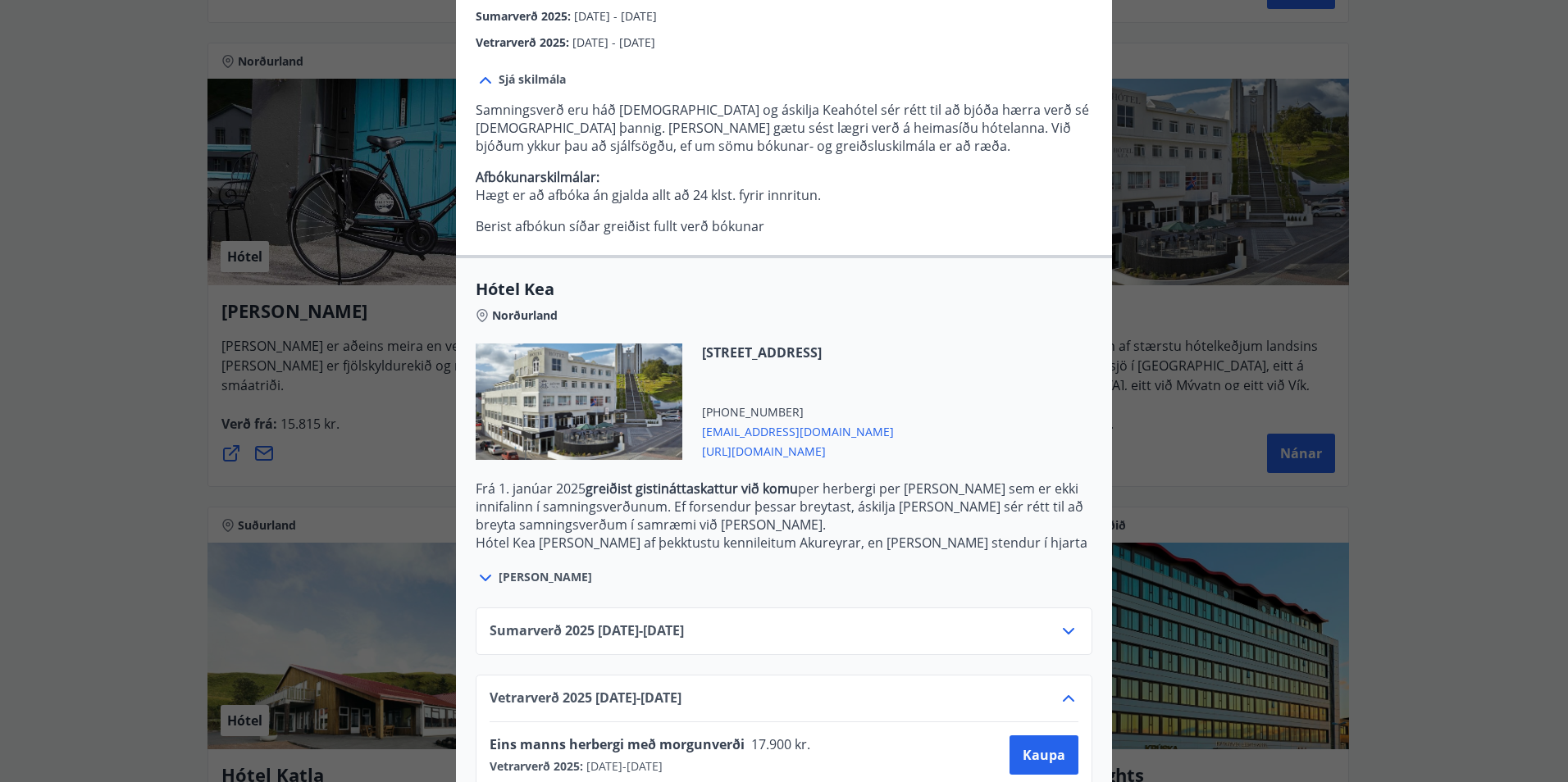
scroll to position [415, 0]
